Goal: Register for event/course

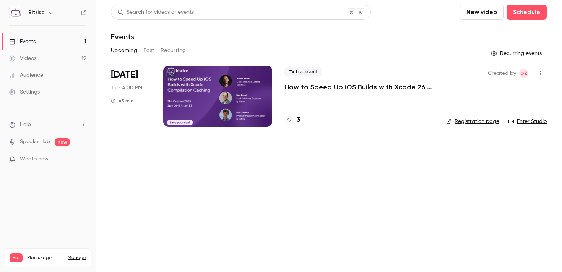
click at [304, 82] on div "Live event How to Speed Up iOS Builds with Xcode 26 Compilation Caching" at bounding box center [359, 79] width 150 height 24
click at [303, 84] on p "How to Speed Up iOS Builds with Xcode 26 Compilation Caching" at bounding box center [359, 87] width 150 height 9
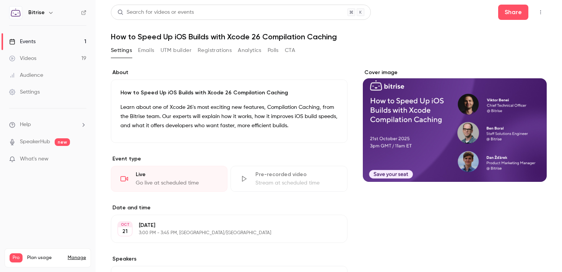
click at [216, 50] on button "Registrations" at bounding box center [215, 50] width 34 height 12
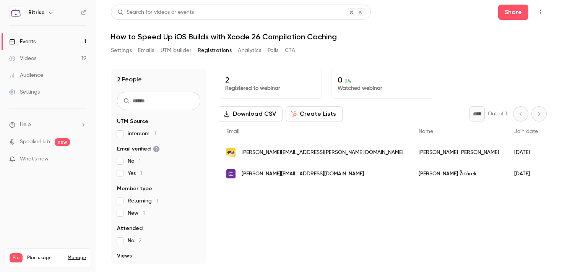
click at [75, 36] on link "Events 1" at bounding box center [48, 41] width 96 height 17
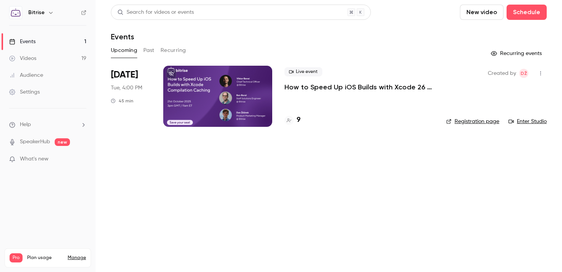
click at [332, 89] on p "How to Speed Up iOS Builds with Xcode 26 Compilation Caching" at bounding box center [359, 87] width 150 height 9
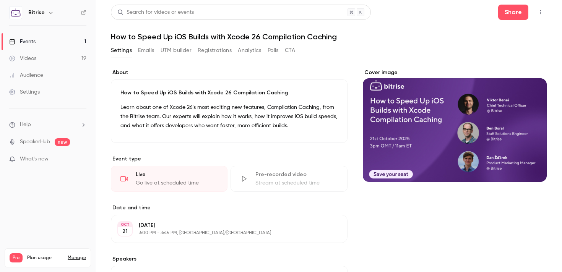
click at [219, 48] on button "Registrations" at bounding box center [215, 50] width 34 height 12
